Goal: Information Seeking & Learning: Understand process/instructions

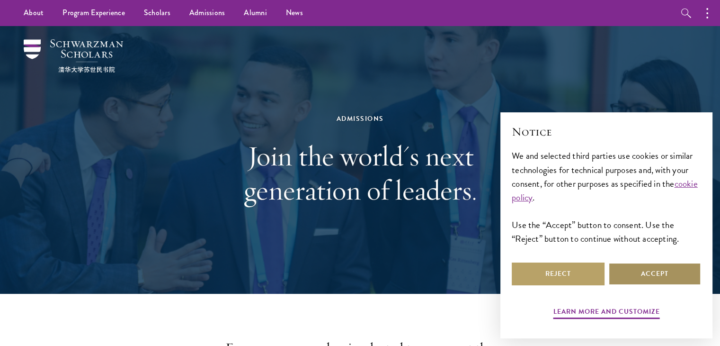
click at [638, 275] on button "Accept" at bounding box center [655, 273] width 93 height 23
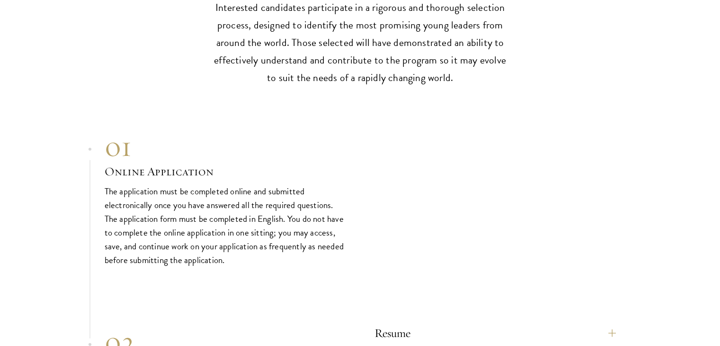
scroll to position [2718, 0]
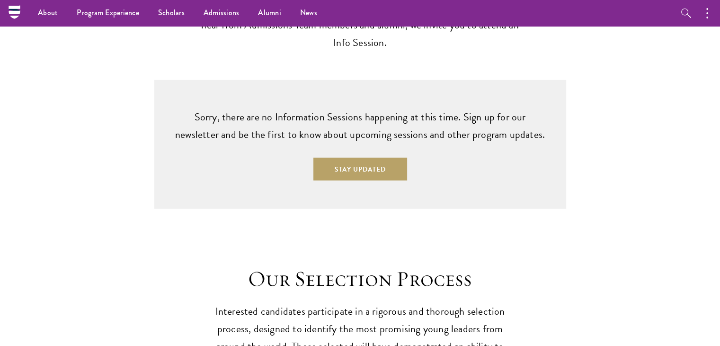
click at [623, 120] on div "Sorry, there are no Information Sessions happening at this time. Sign up for ou…" at bounding box center [360, 144] width 626 height 129
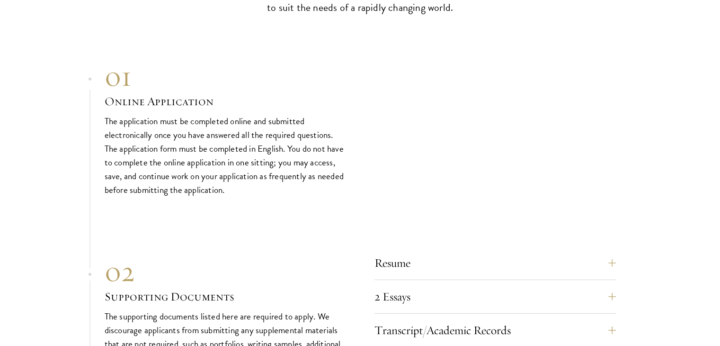
scroll to position [2788, 0]
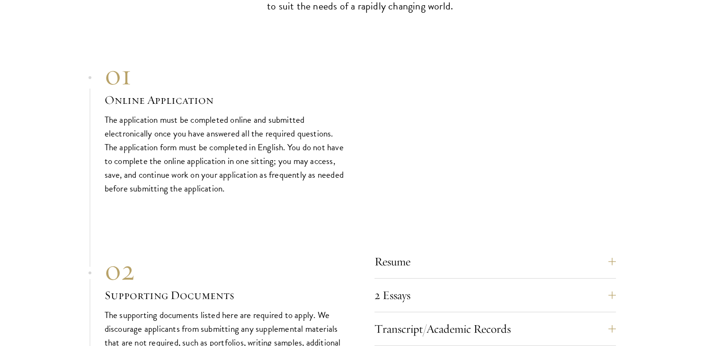
click at [173, 92] on h3 "Online Application" at bounding box center [226, 100] width 242 height 16
click at [193, 139] on p "The application must be completed online and submitted electronically once you …" at bounding box center [226, 154] width 242 height 82
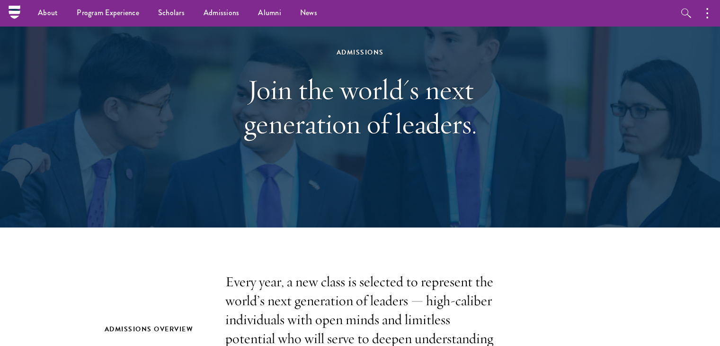
scroll to position [0, 0]
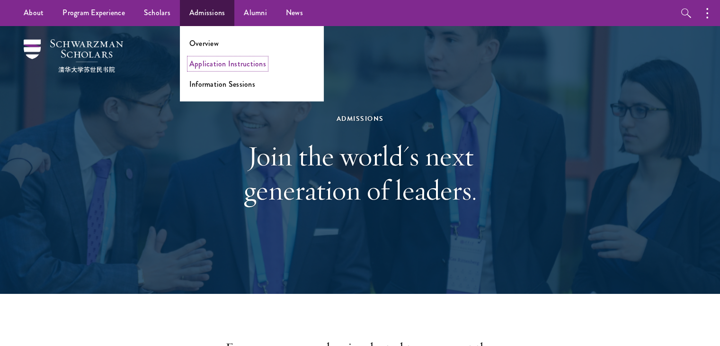
click at [208, 65] on link "Application Instructions" at bounding box center [227, 63] width 77 height 11
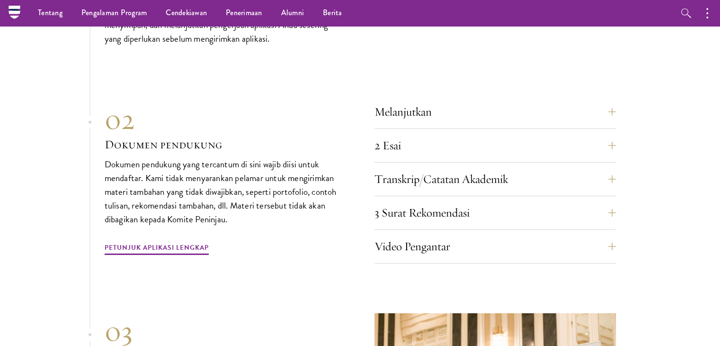
scroll to position [3008, 0]
click at [547, 112] on button "Melanjutkan" at bounding box center [503, 112] width 242 height 23
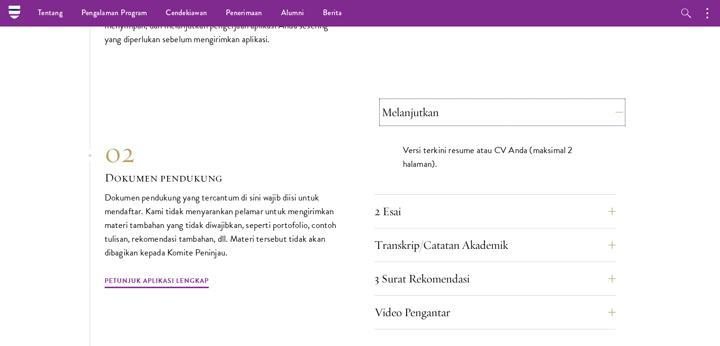
click at [547, 112] on button "Melanjutkan" at bounding box center [503, 112] width 242 height 23
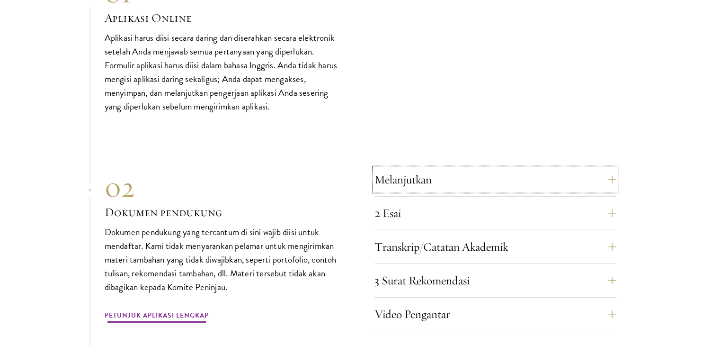
scroll to position [2962, 0]
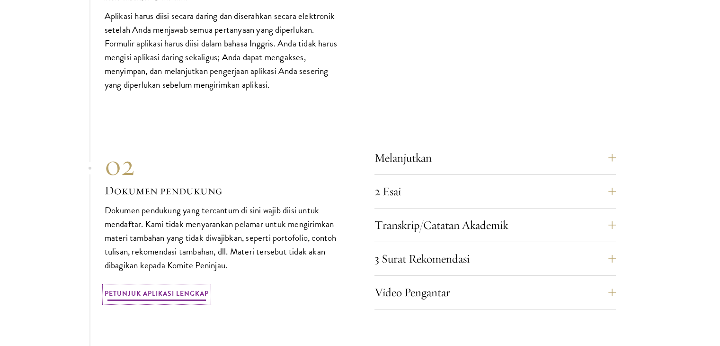
click at [197, 294] on link "Petunjuk Aplikasi Lengkap" at bounding box center [157, 294] width 104 height 16
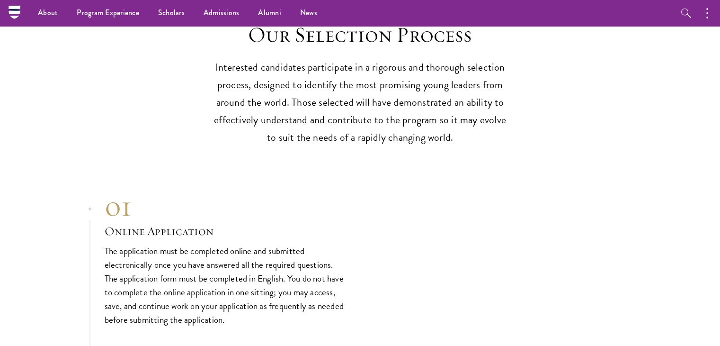
scroll to position [2654, 0]
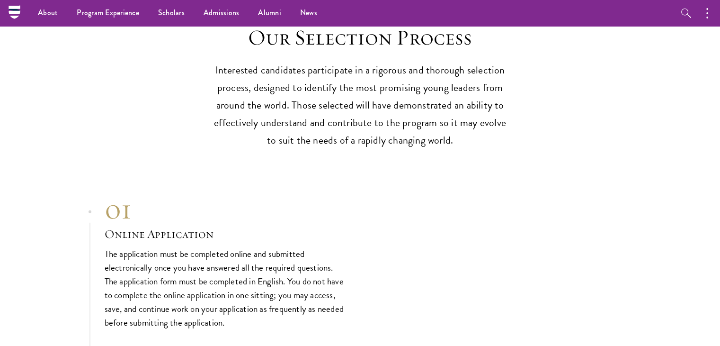
click at [197, 224] on div "01 Online Application The application must be completed online and submitted el…" at bounding box center [226, 260] width 242 height 137
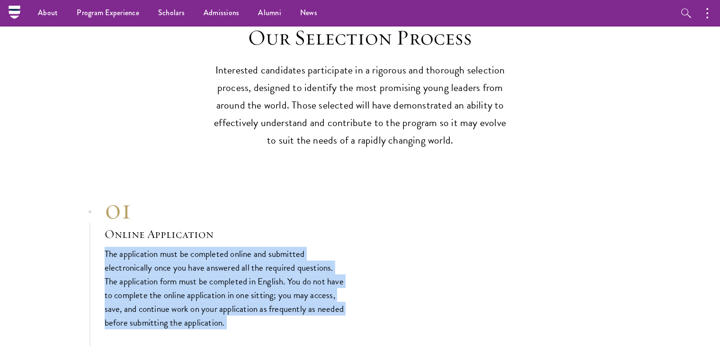
click at [197, 224] on div "01 Online Application The application must be completed online and submitted el…" at bounding box center [226, 260] width 242 height 137
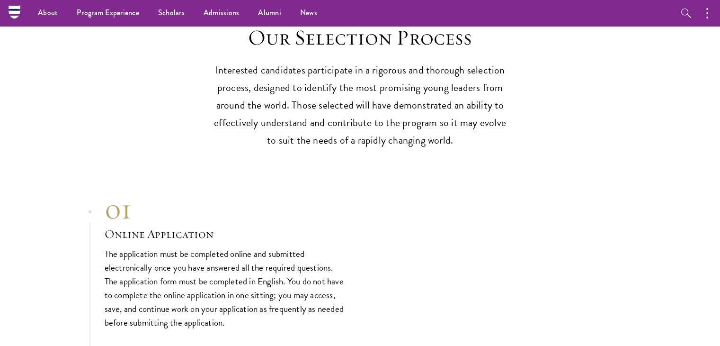
click at [122, 192] on div "01" at bounding box center [226, 209] width 242 height 34
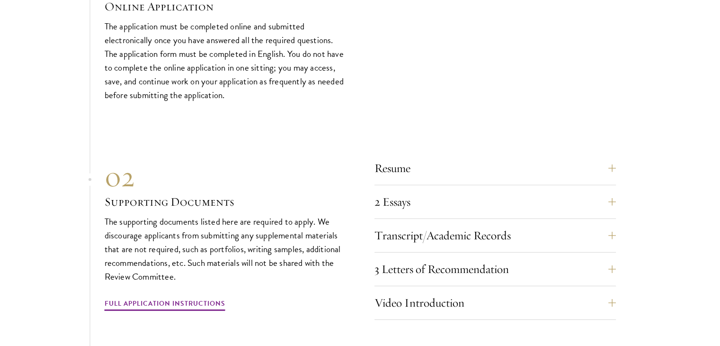
scroll to position [2882, 0]
click at [451, 156] on button "Resume" at bounding box center [503, 167] width 242 height 23
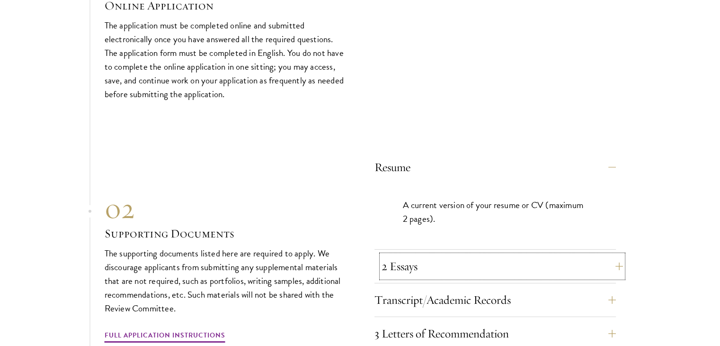
click at [463, 255] on button "2 Essays" at bounding box center [503, 266] width 242 height 23
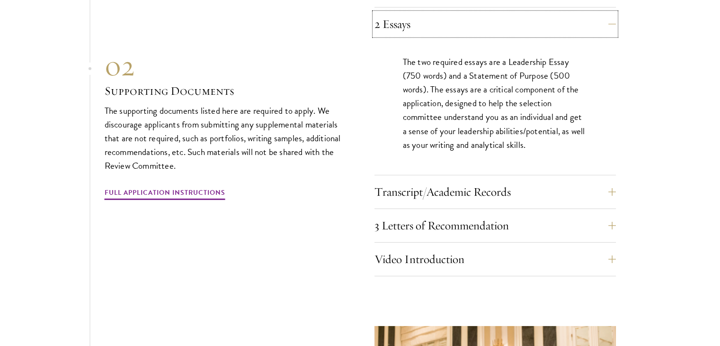
scroll to position [3061, 0]
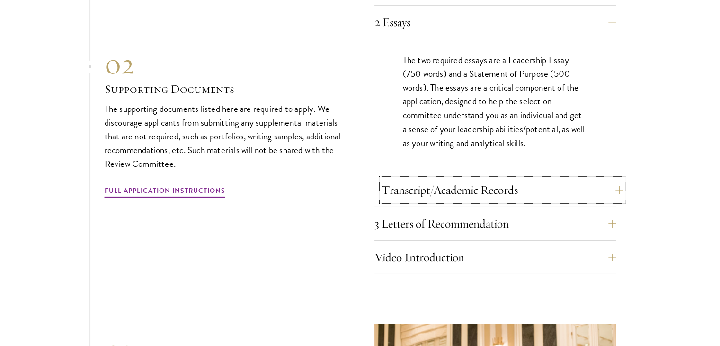
click at [534, 179] on button "Transcript/Academic Records" at bounding box center [503, 190] width 242 height 23
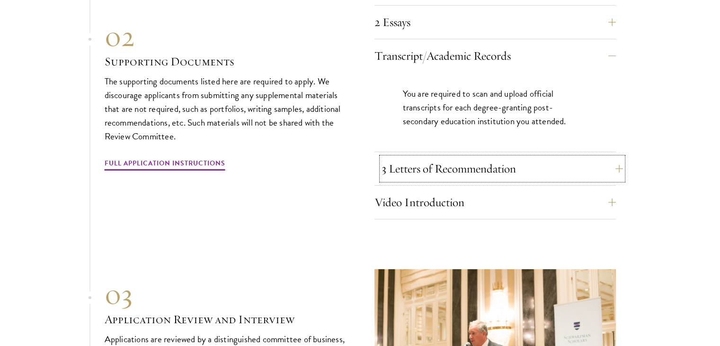
click at [530, 157] on button "3 Letters of Recommendation" at bounding box center [503, 168] width 242 height 23
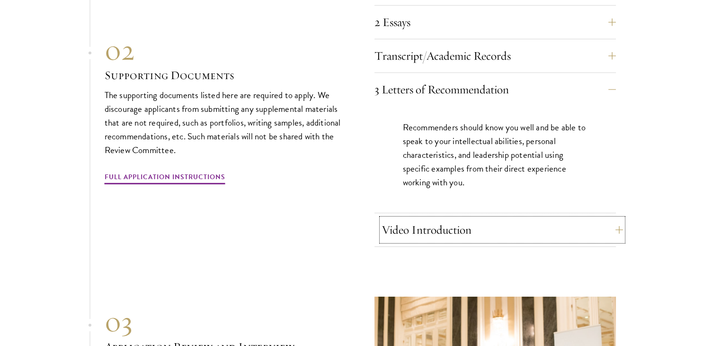
click at [431, 220] on button "Video Introduction" at bounding box center [503, 229] width 242 height 23
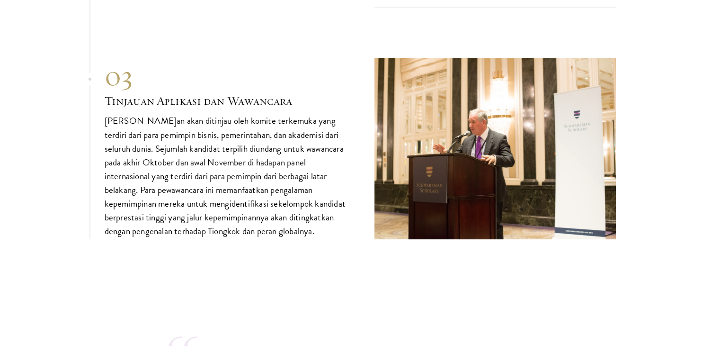
scroll to position [3469, 0]
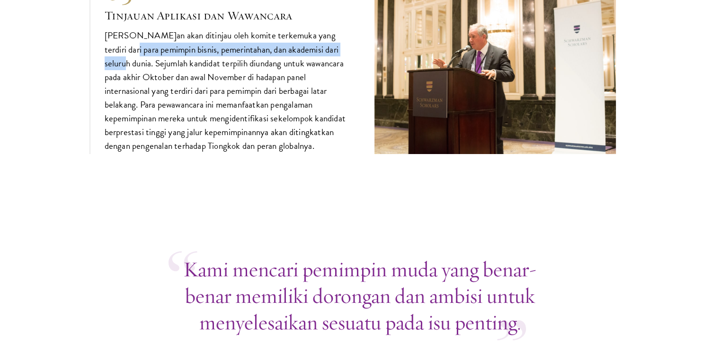
drag, startPoint x: 107, startPoint y: 44, endPoint x: 338, endPoint y: 45, distance: 231.1
click at [338, 45] on p "Lamaran akan ditinjau oleh komite terkemuka yang terdiri dari para pemimpin bis…" at bounding box center [226, 90] width 242 height 124
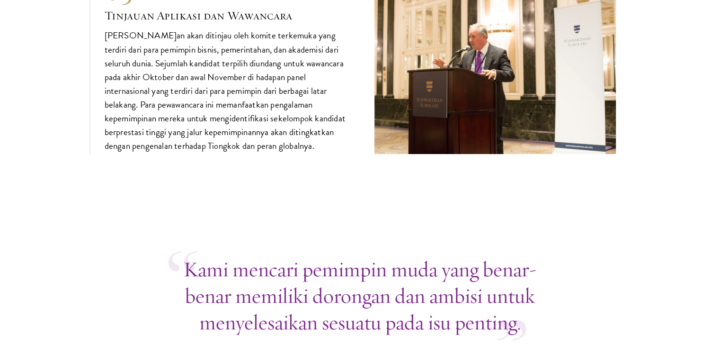
click at [185, 59] on font "Lamaran akan ditinjau oleh komite terkemuka yang terdiri dari para pemimpin bis…" at bounding box center [225, 90] width 241 height 124
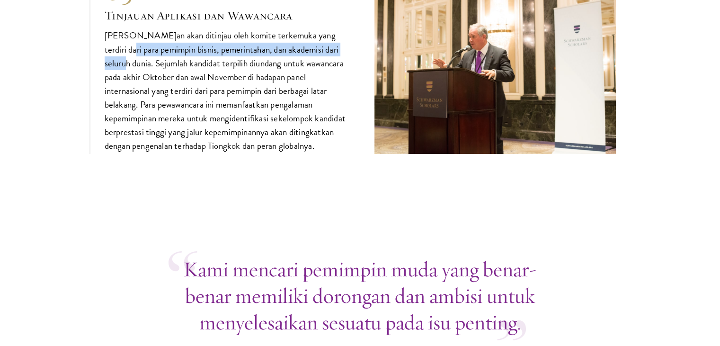
drag, startPoint x: 103, startPoint y: 45, endPoint x: 341, endPoint y: 47, distance: 237.8
copy font "pemimpin bisnis, pemerintahan, dan akademisi dari seluruh dunia."
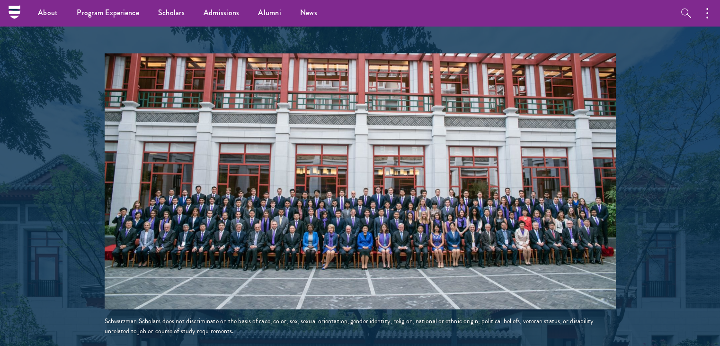
scroll to position [1612, 0]
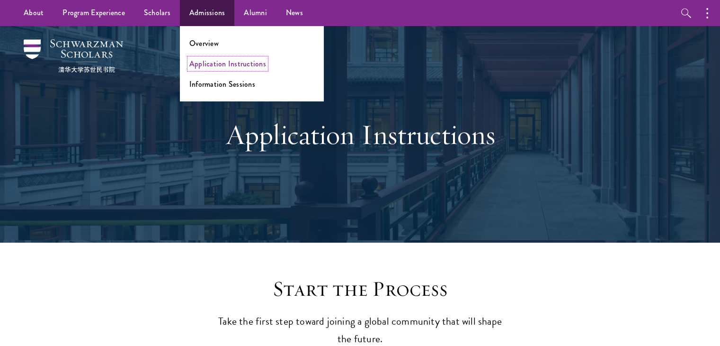
click at [215, 65] on link "Application Instructions" at bounding box center [227, 63] width 77 height 11
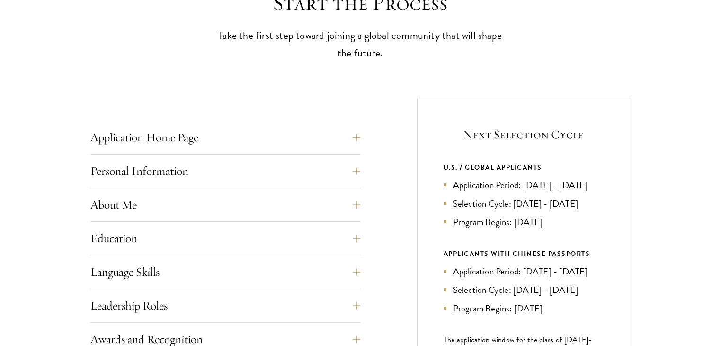
scroll to position [287, 0]
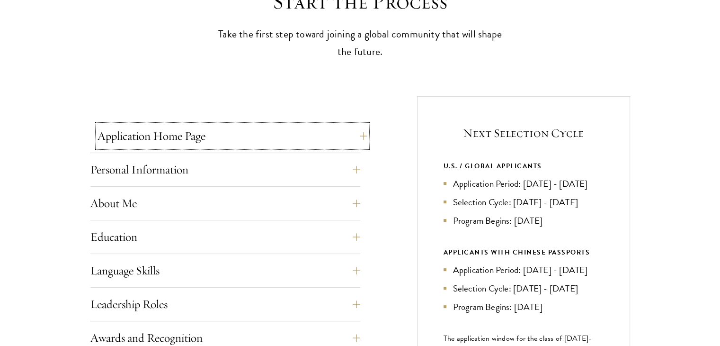
click at [345, 139] on button "Application Home Page" at bounding box center [233, 136] width 270 height 23
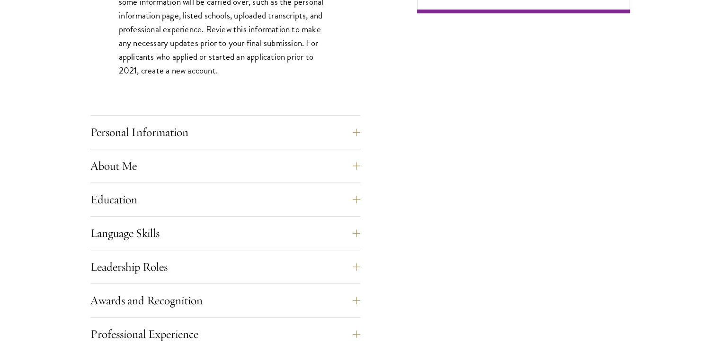
scroll to position [748, 0]
click at [305, 137] on button "Personal Information" at bounding box center [233, 131] width 270 height 23
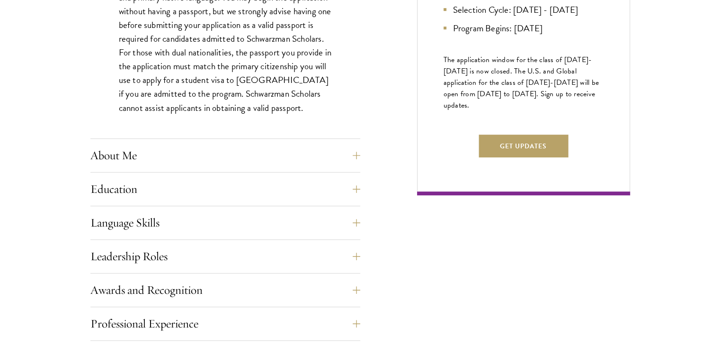
scroll to position [566, 0]
click at [305, 158] on button "About Me" at bounding box center [233, 154] width 270 height 23
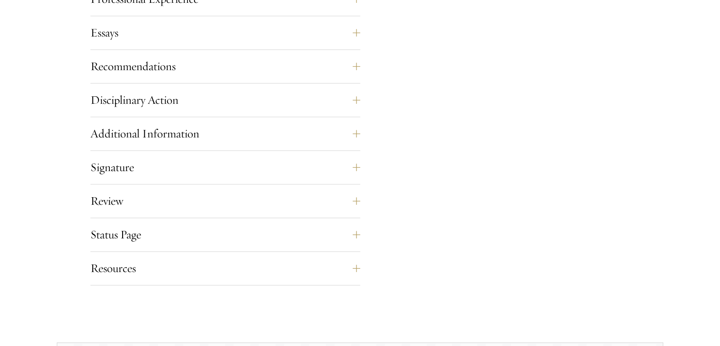
scroll to position [1122, 0]
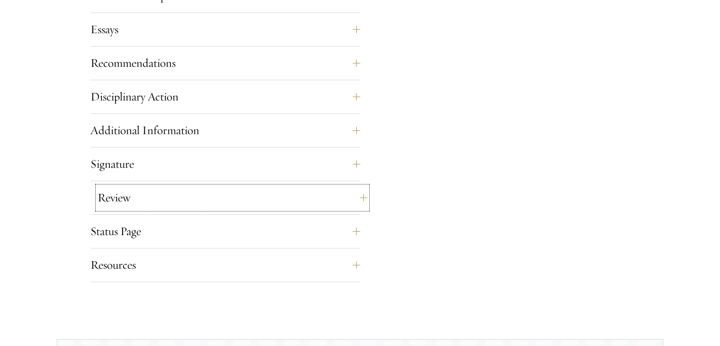
click at [353, 200] on button "Review" at bounding box center [233, 197] width 270 height 23
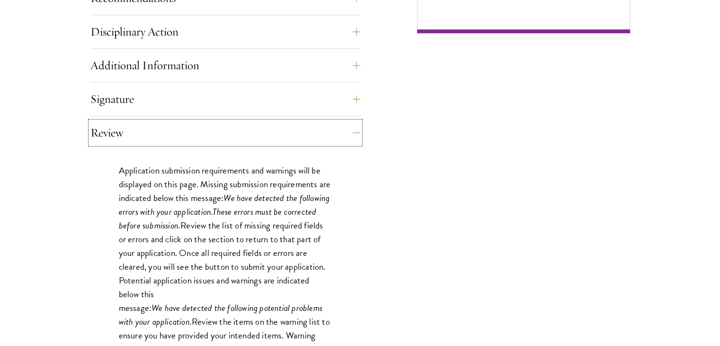
scroll to position [732, 0]
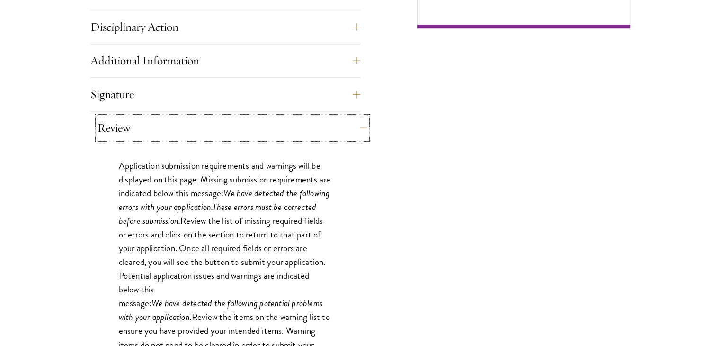
click at [349, 118] on button "Review" at bounding box center [233, 128] width 270 height 23
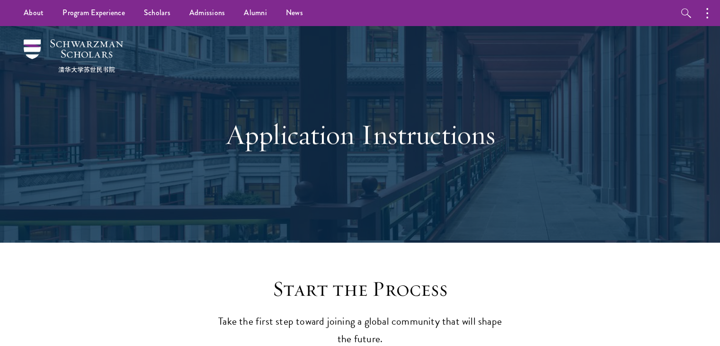
scroll to position [34, 0]
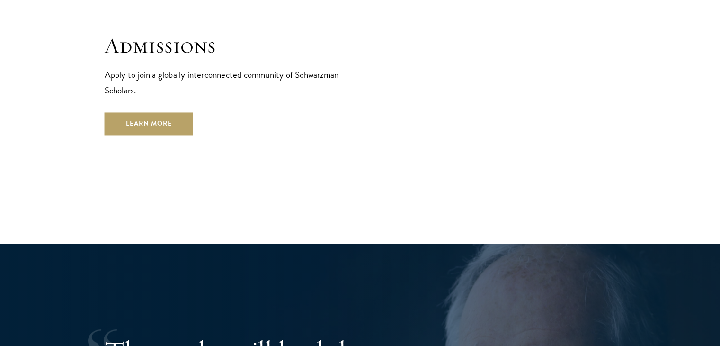
scroll to position [1627, 0]
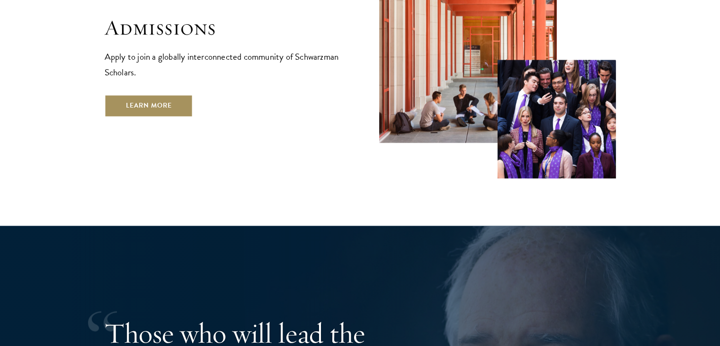
click at [150, 94] on link "Learn More" at bounding box center [149, 105] width 89 height 23
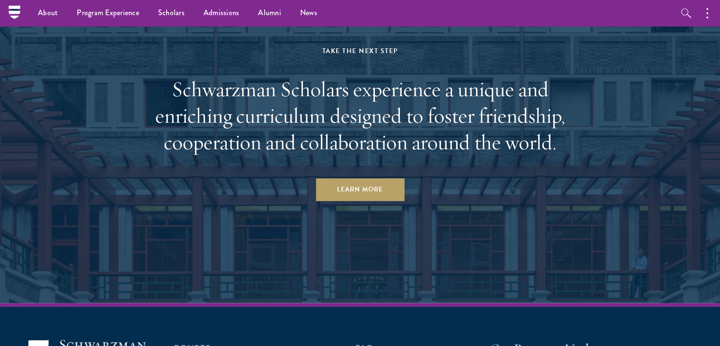
scroll to position [4537, 0]
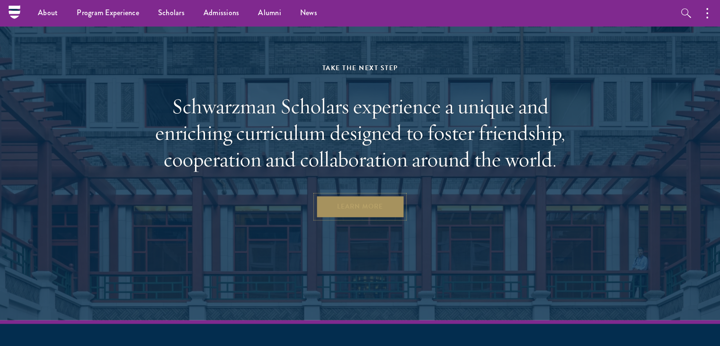
click at [360, 195] on link "Learn More" at bounding box center [360, 206] width 89 height 23
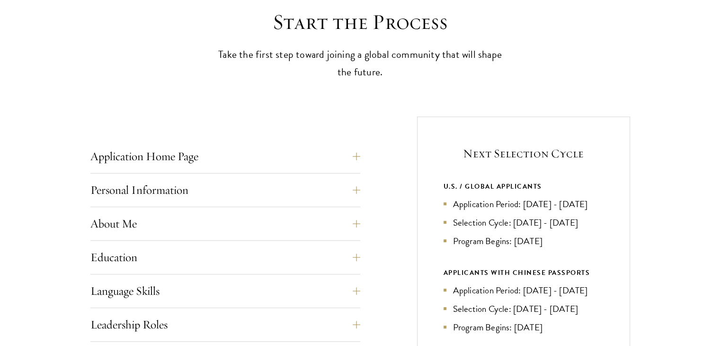
scroll to position [293, 0]
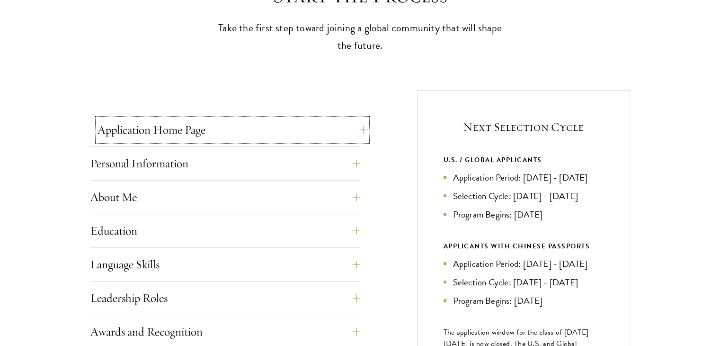
click at [355, 133] on button "Application Home Page" at bounding box center [233, 129] width 270 height 23
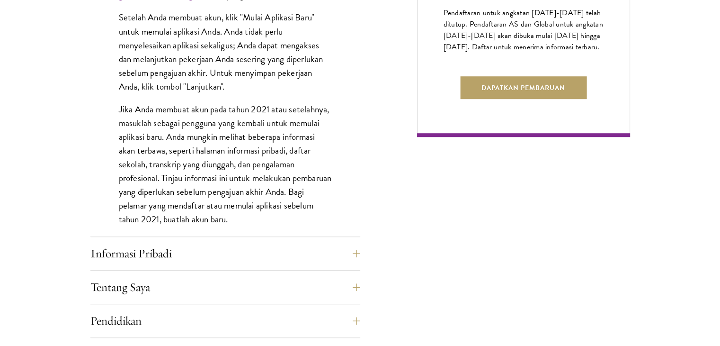
scroll to position [670, 0]
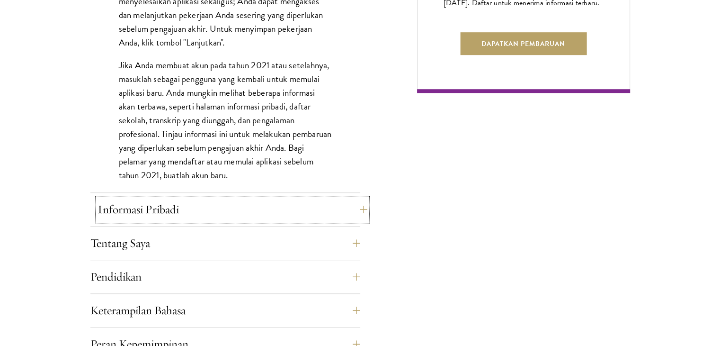
click at [341, 207] on button "Informasi Pribadi" at bounding box center [233, 209] width 270 height 23
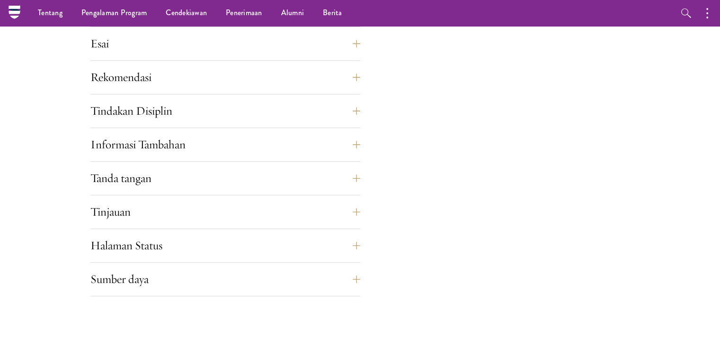
scroll to position [879, 0]
click at [346, 220] on button "Tinjauan" at bounding box center [233, 211] width 270 height 23
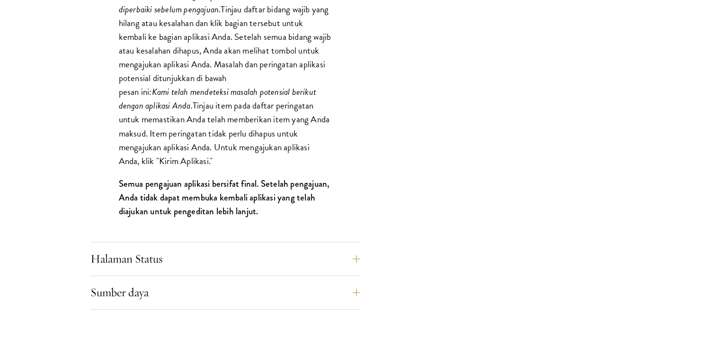
scroll to position [984, 0]
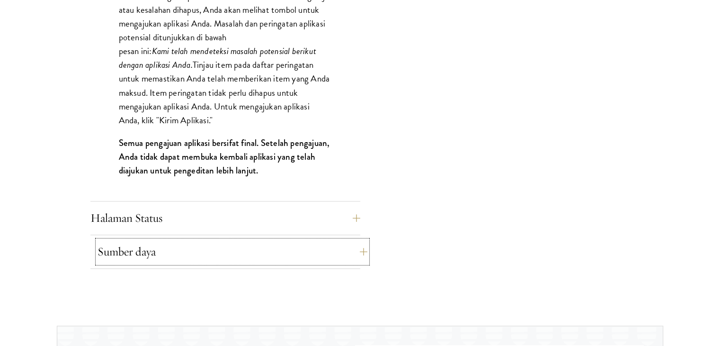
click at [349, 250] on button "Sumber daya" at bounding box center [233, 251] width 270 height 23
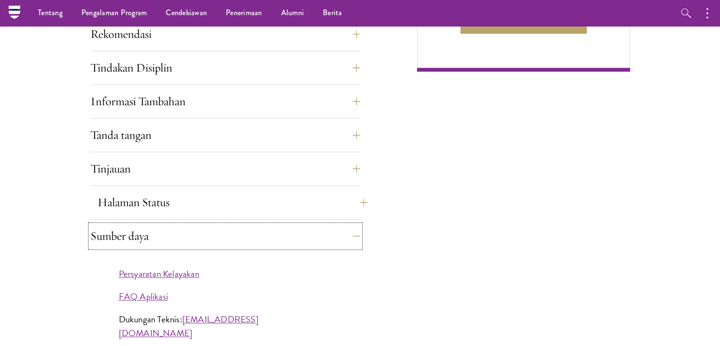
scroll to position [691, 0]
click at [345, 196] on button "Halaman Status" at bounding box center [233, 202] width 270 height 23
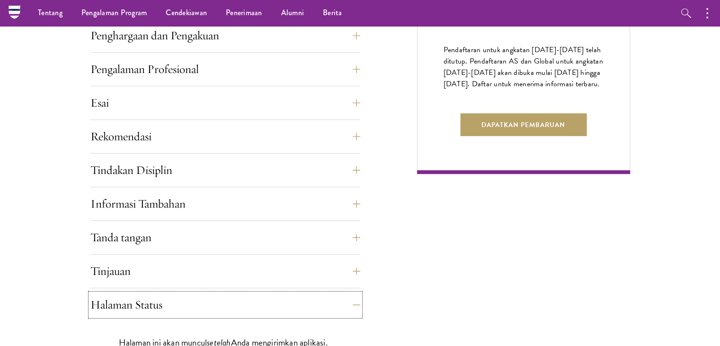
scroll to position [584, 0]
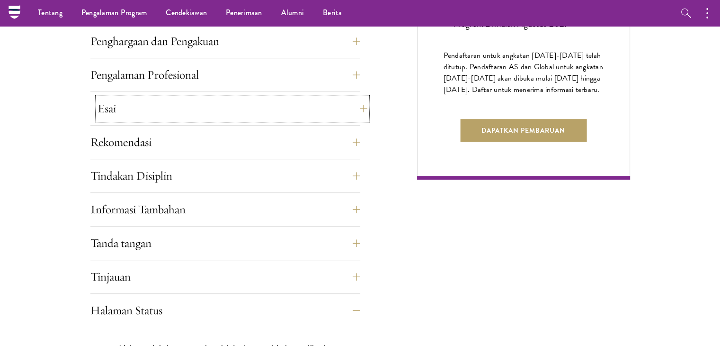
click at [291, 110] on button "Esai" at bounding box center [233, 108] width 270 height 23
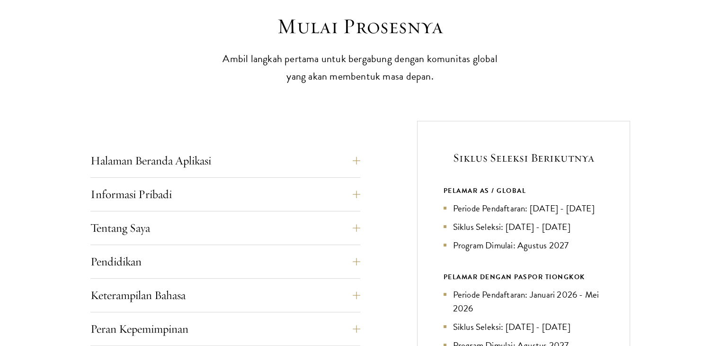
scroll to position [263, 0]
click at [317, 163] on button "Halaman Beranda Aplikasi" at bounding box center [233, 159] width 270 height 23
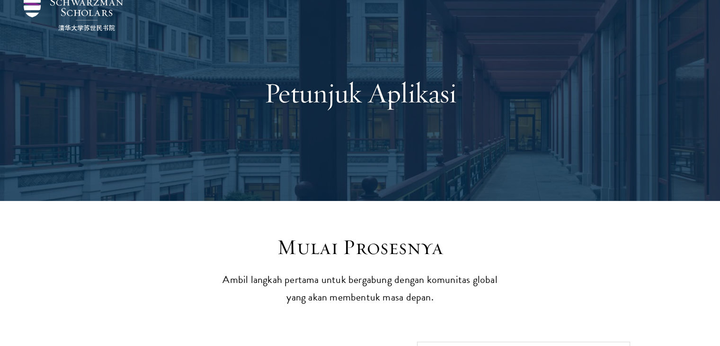
scroll to position [0, 0]
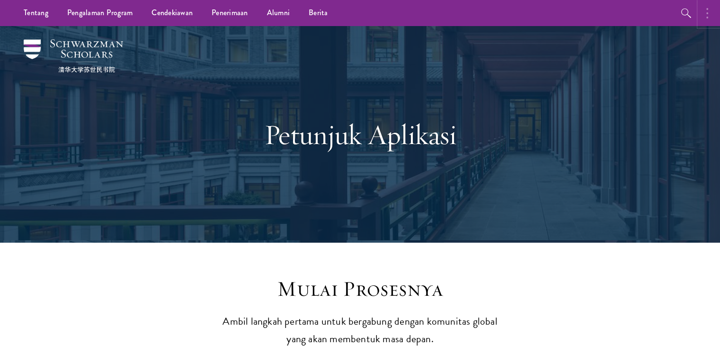
click at [714, 13] on button "button" at bounding box center [710, 13] width 21 height 26
click at [322, 100] on div "Petunjuk Aplikasi" at bounding box center [360, 134] width 327 height 129
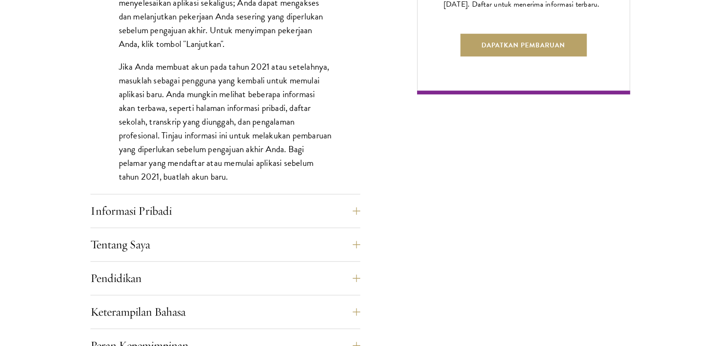
scroll to position [701, 0]
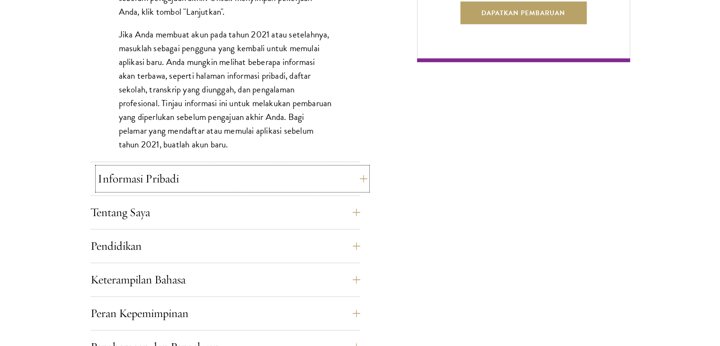
click at [284, 173] on button "Informasi Pribadi" at bounding box center [233, 178] width 270 height 23
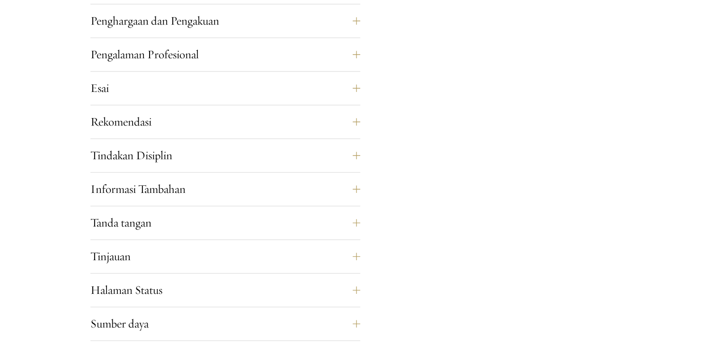
scroll to position [835, 0]
click at [341, 87] on button "Esai" at bounding box center [233, 87] width 270 height 23
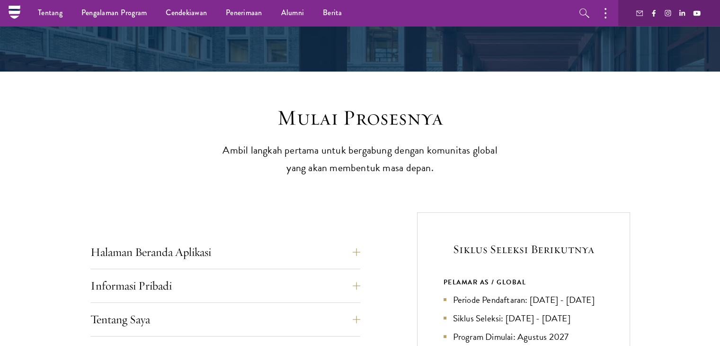
scroll to position [171, 0]
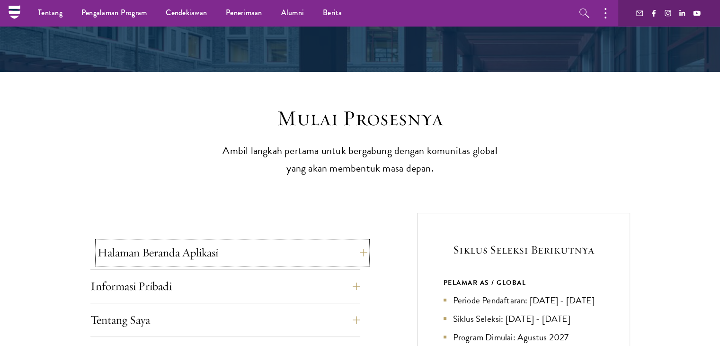
click at [306, 251] on button "Halaman Beranda Aplikasi" at bounding box center [233, 252] width 270 height 23
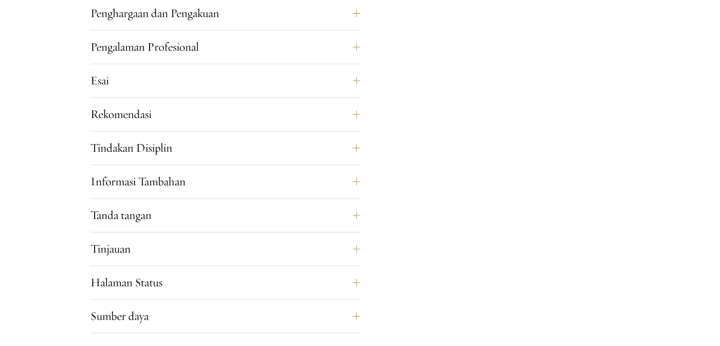
scroll to position [1051, 0]
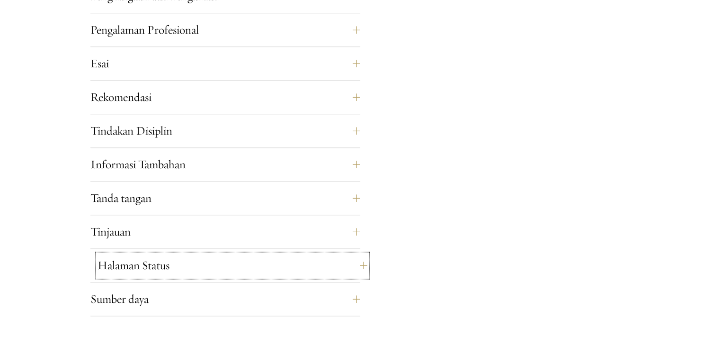
click at [358, 260] on button "Halaman Status" at bounding box center [233, 265] width 270 height 23
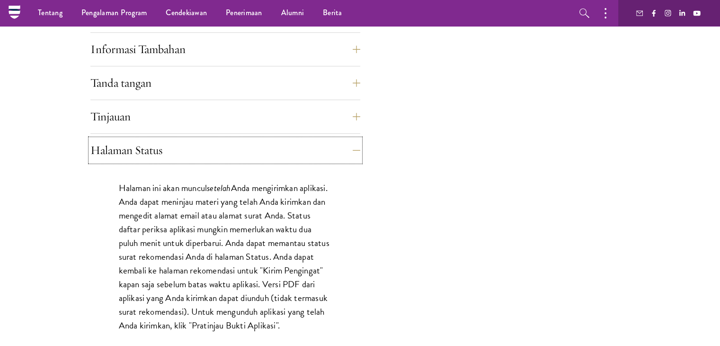
scroll to position [745, 0]
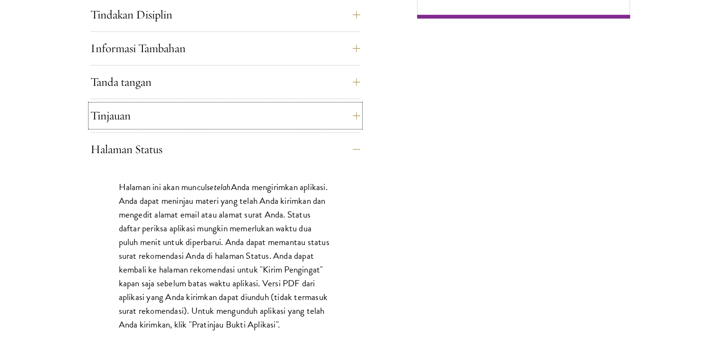
click at [336, 121] on button "Tinjauan" at bounding box center [225, 115] width 270 height 23
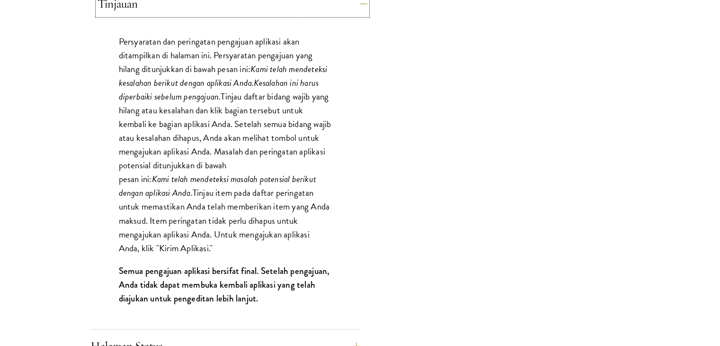
scroll to position [856, 0]
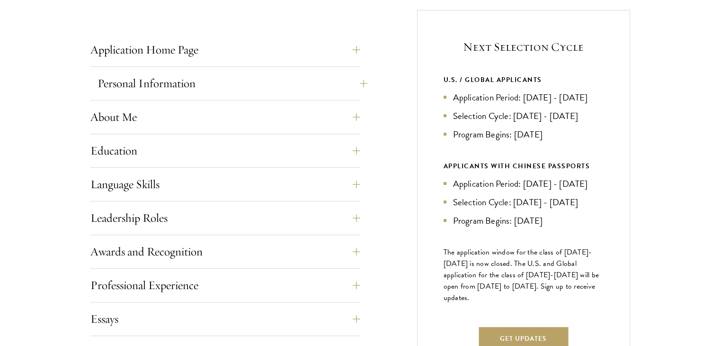
scroll to position [374, 0]
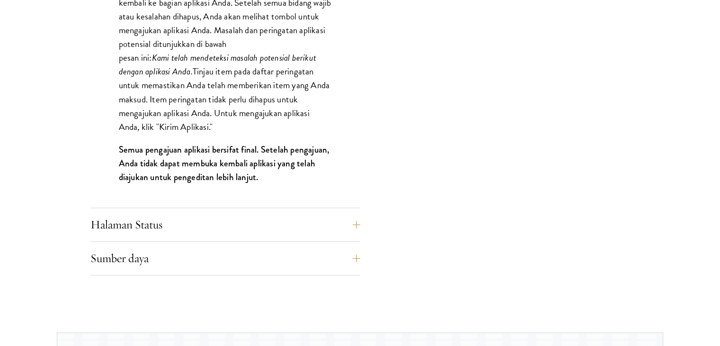
scroll to position [979, 0]
click at [326, 222] on button "Halaman Status" at bounding box center [225, 223] width 270 height 23
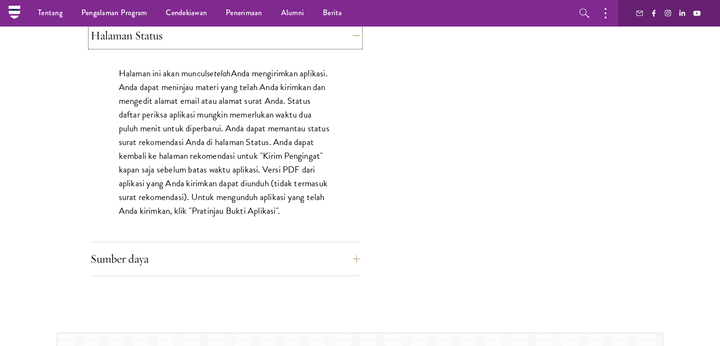
scroll to position [858, 0]
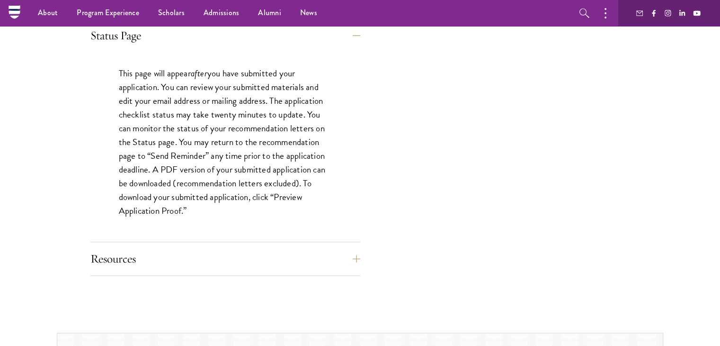
drag, startPoint x: 632, startPoint y: 76, endPoint x: 600, endPoint y: -22, distance: 103.2
click at [600, 0] on html "About Overview Leadership Donors Program Experience Overview Curriculum Student…" at bounding box center [360, 190] width 720 height 2096
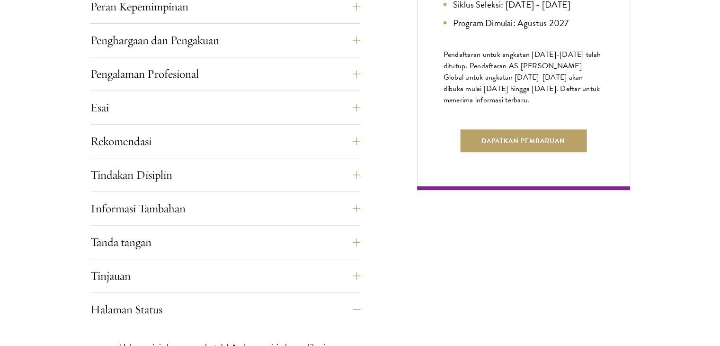
scroll to position [630, 0]
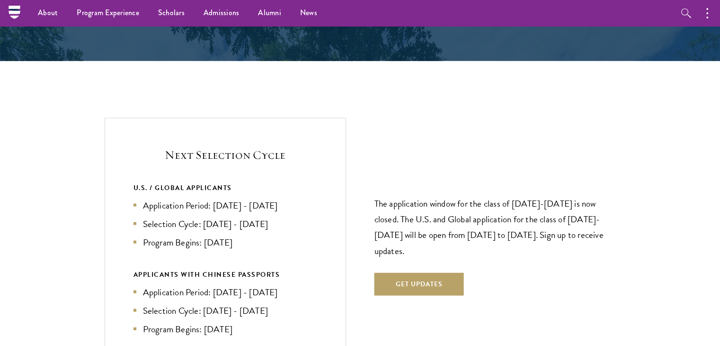
scroll to position [1936, 0]
